Goal: Information Seeking & Learning: Find specific fact

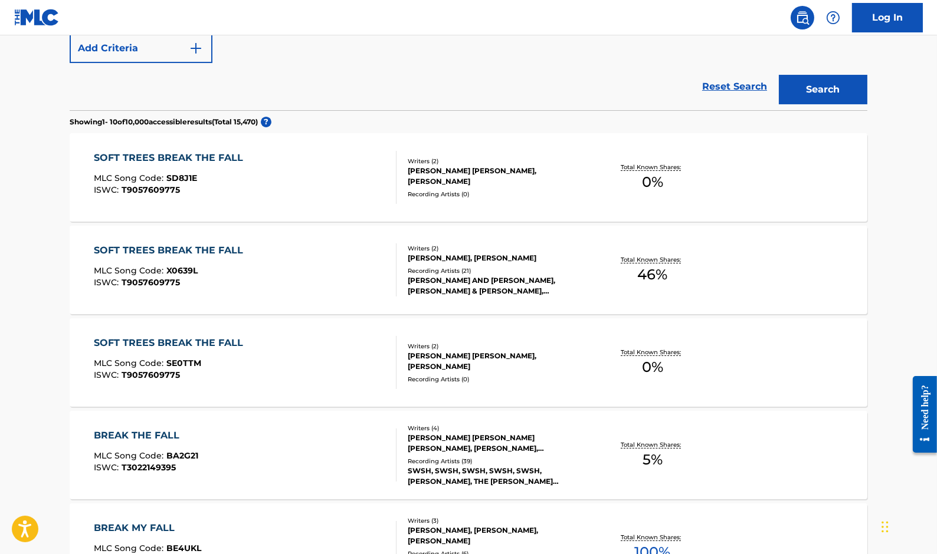
scroll to position [311, 0]
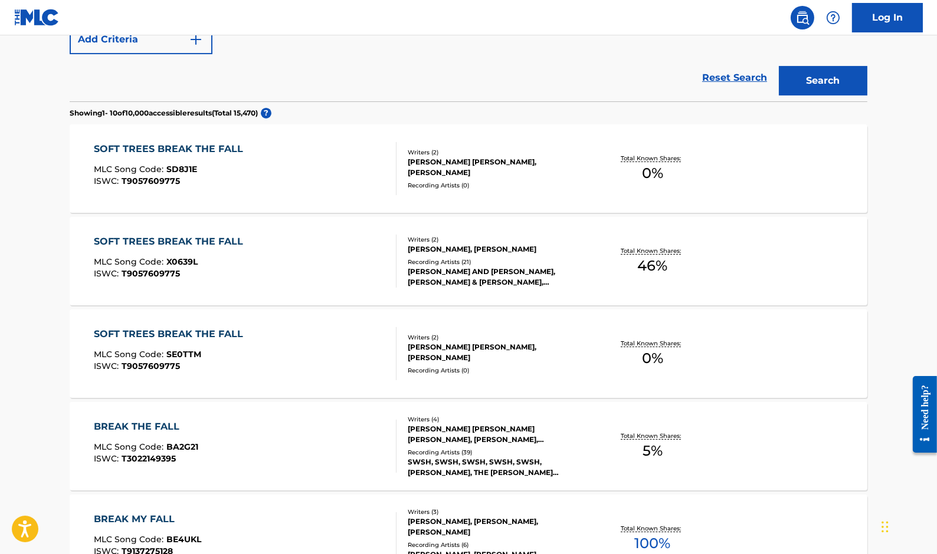
click at [187, 167] on span "SD8J1E" at bounding box center [181, 169] width 31 height 11
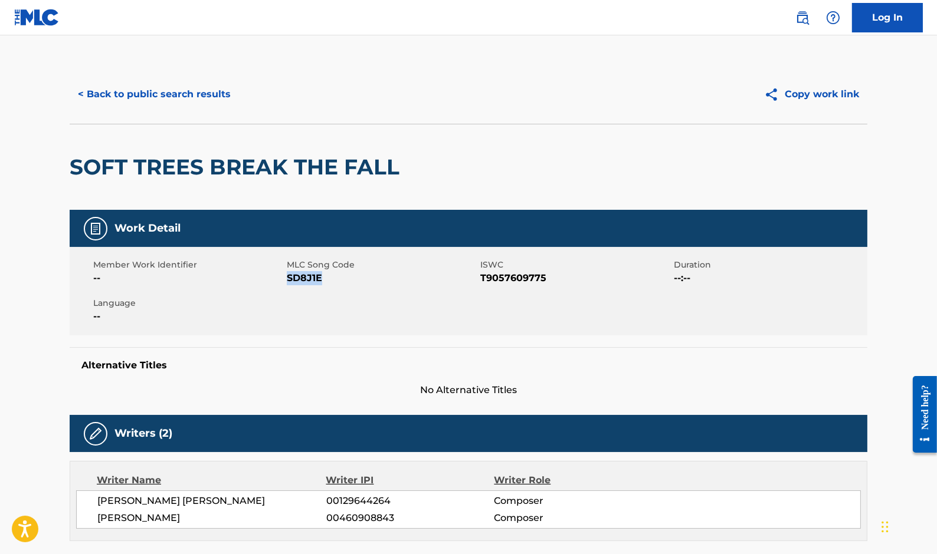
drag, startPoint x: 287, startPoint y: 277, endPoint x: 346, endPoint y: 277, distance: 59.6
click at [346, 277] on span "SD8J1E" at bounding box center [382, 278] width 191 height 14
copy span "SD8J1E"
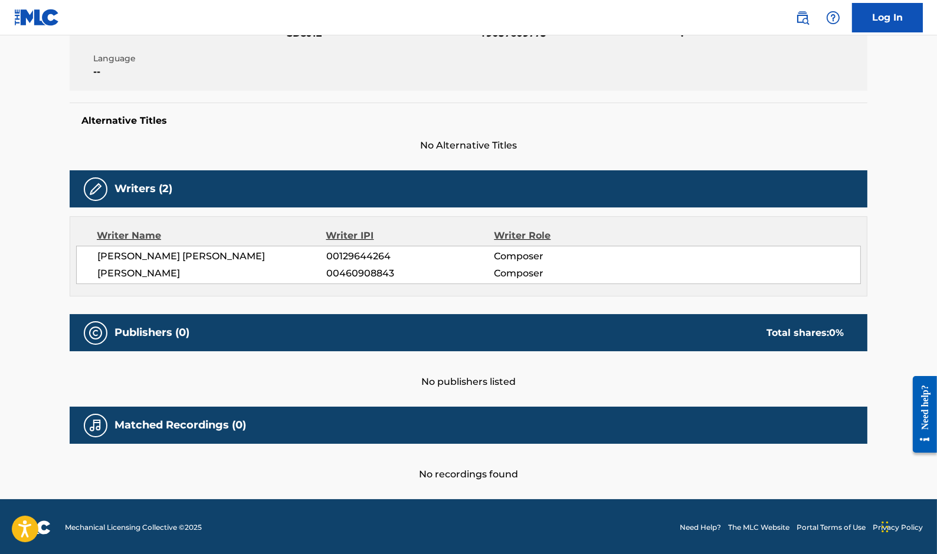
scroll to position [378, 0]
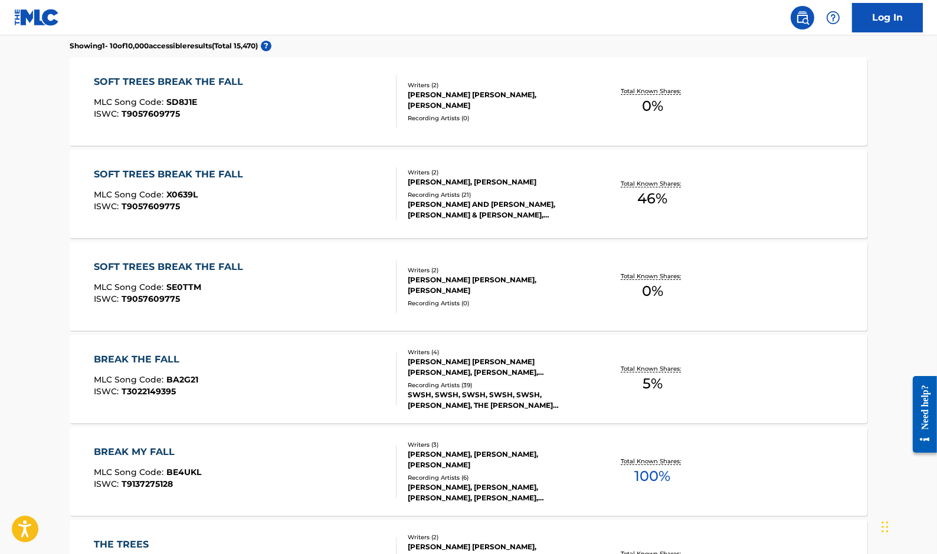
click at [188, 173] on div "SOFT TREES BREAK THE FALL" at bounding box center [171, 175] width 155 height 14
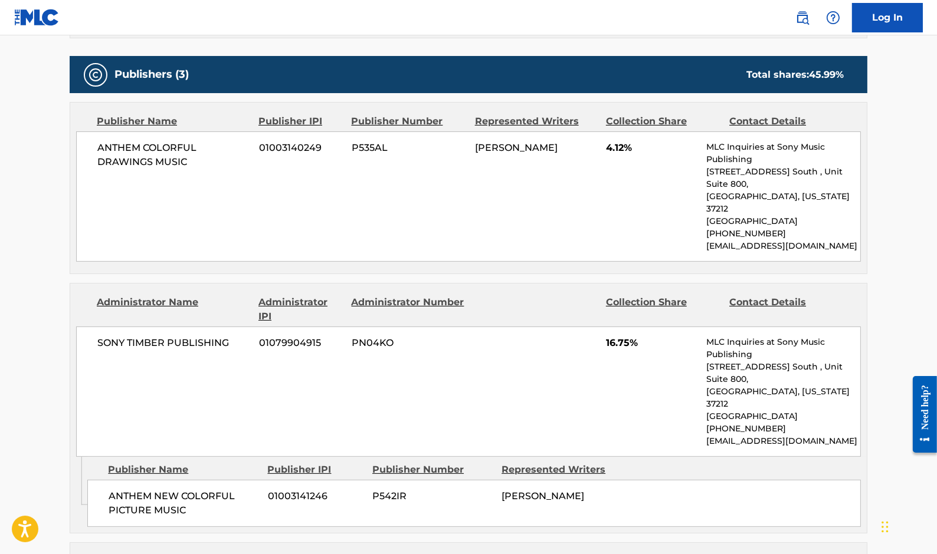
scroll to position [185, 0]
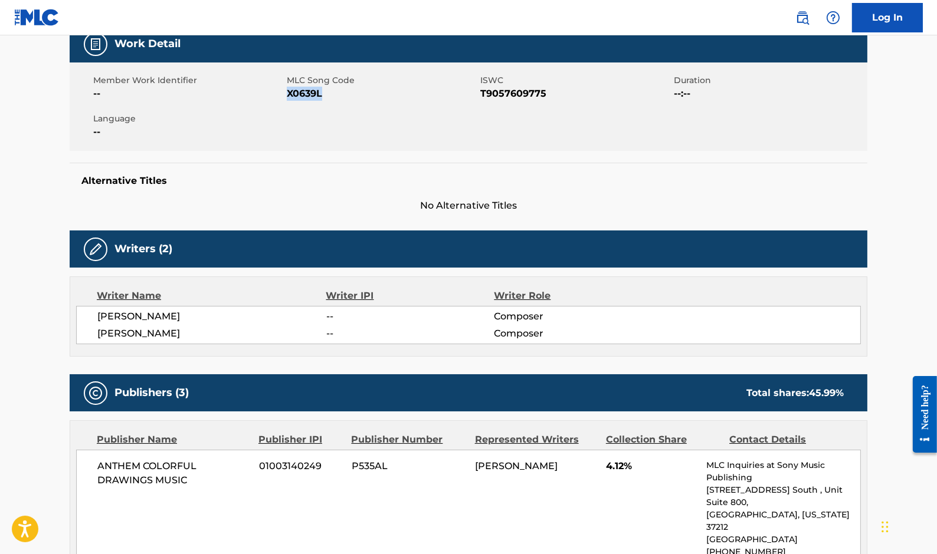
drag, startPoint x: 287, startPoint y: 93, endPoint x: 356, endPoint y: 93, distance: 68.4
click at [356, 93] on span "X0639L" at bounding box center [382, 94] width 191 height 14
copy span "X0639L"
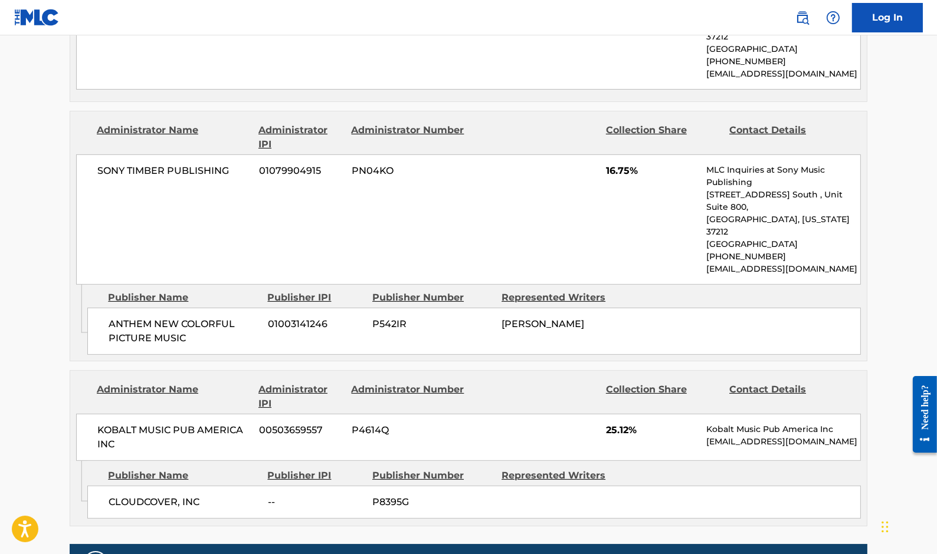
scroll to position [705, 0]
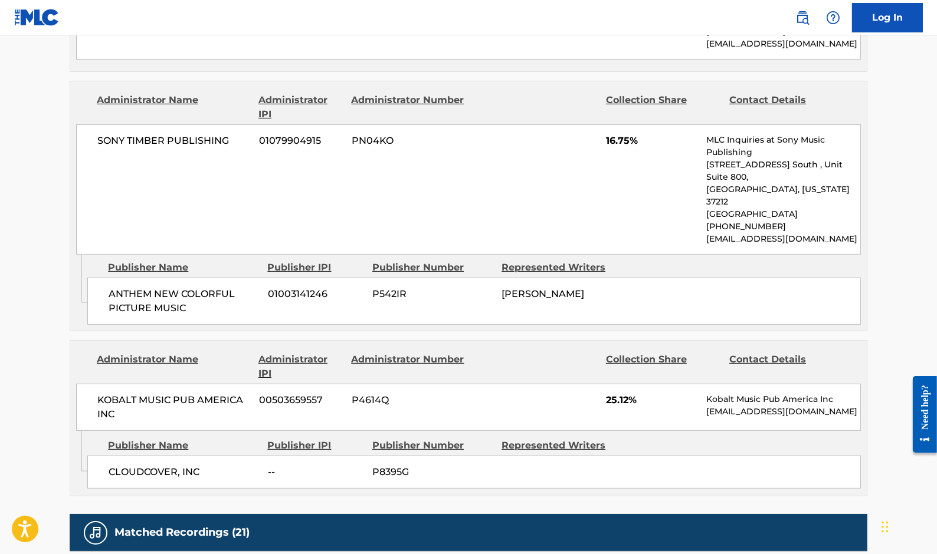
scroll to position [445, 0]
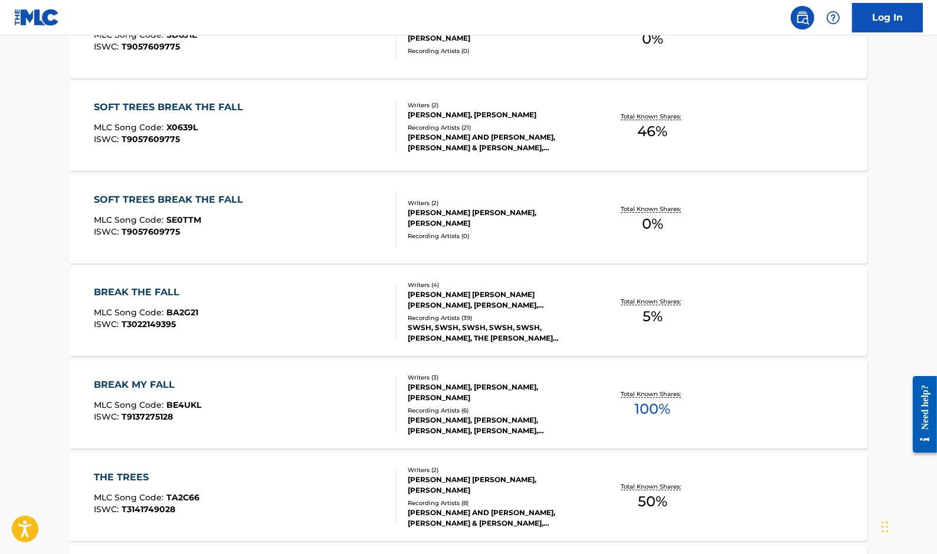
click at [166, 193] on div "SOFT TREES BREAK THE FALL" at bounding box center [171, 200] width 155 height 14
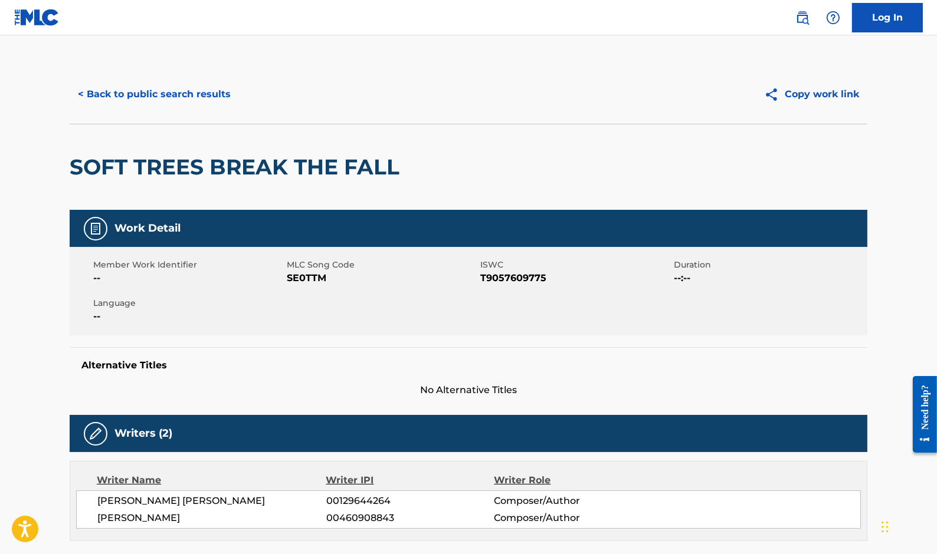
scroll to position [9, 0]
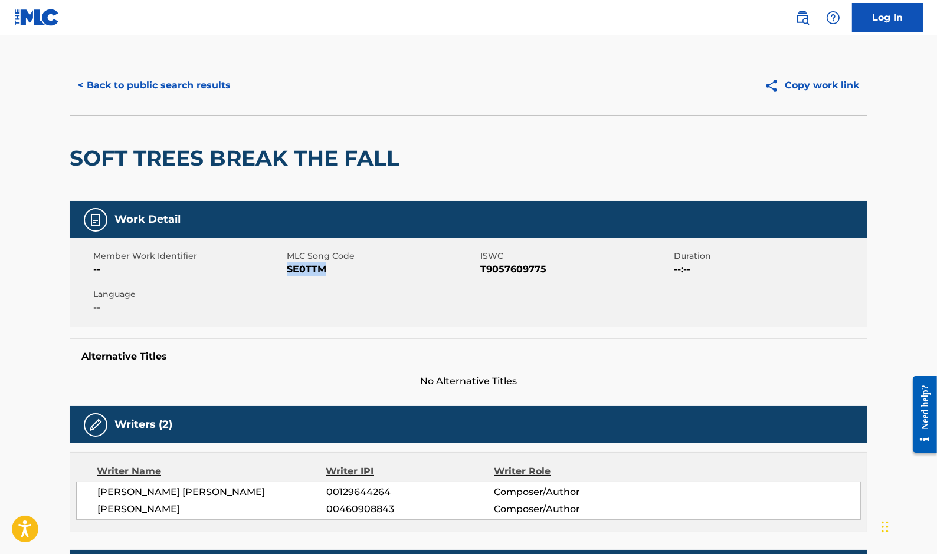
drag, startPoint x: 288, startPoint y: 269, endPoint x: 327, endPoint y: 269, distance: 38.9
click at [327, 269] on span "SE0TTM" at bounding box center [382, 269] width 191 height 14
copy span "SE0TTM"
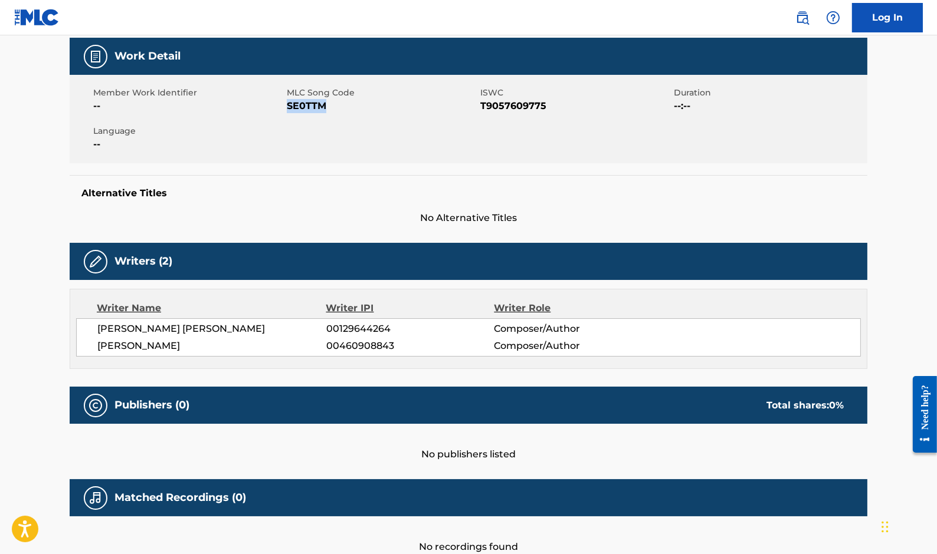
scroll to position [245, 0]
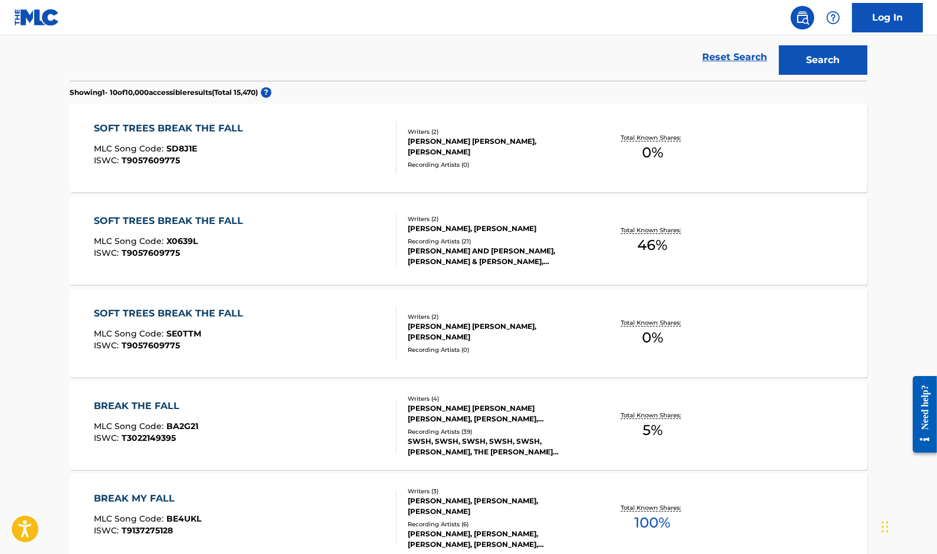
scroll to position [328, 0]
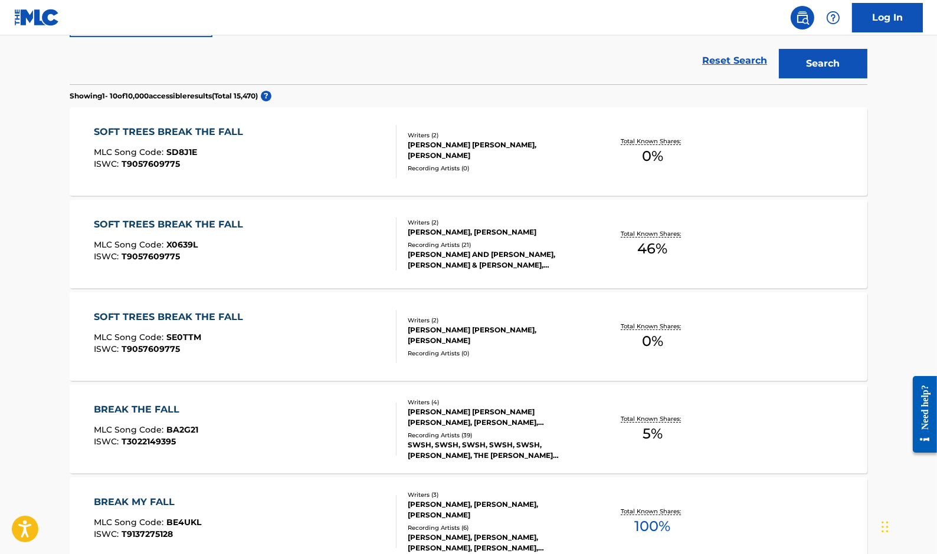
click at [214, 220] on div "SOFT TREES BREAK THE FALL" at bounding box center [171, 225] width 155 height 14
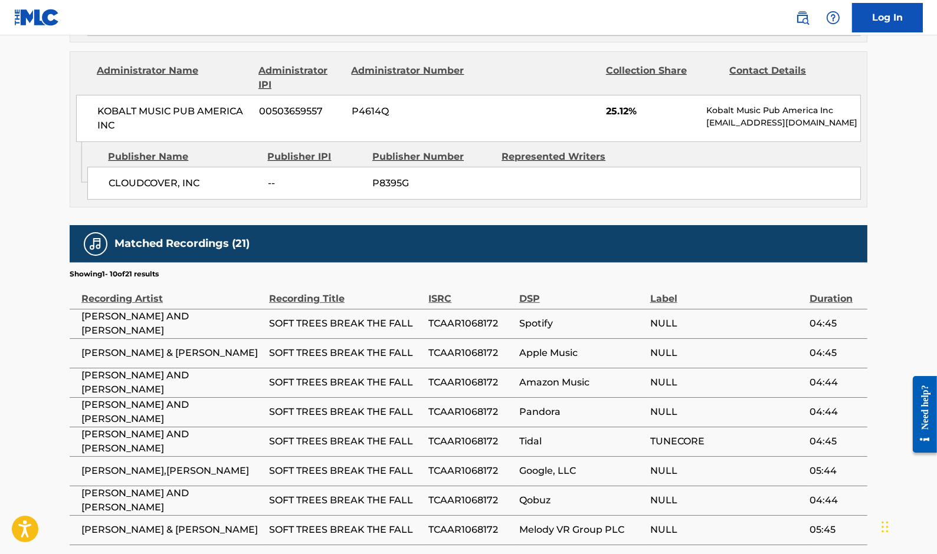
scroll to position [1031, 0]
